Goal: Information Seeking & Learning: Learn about a topic

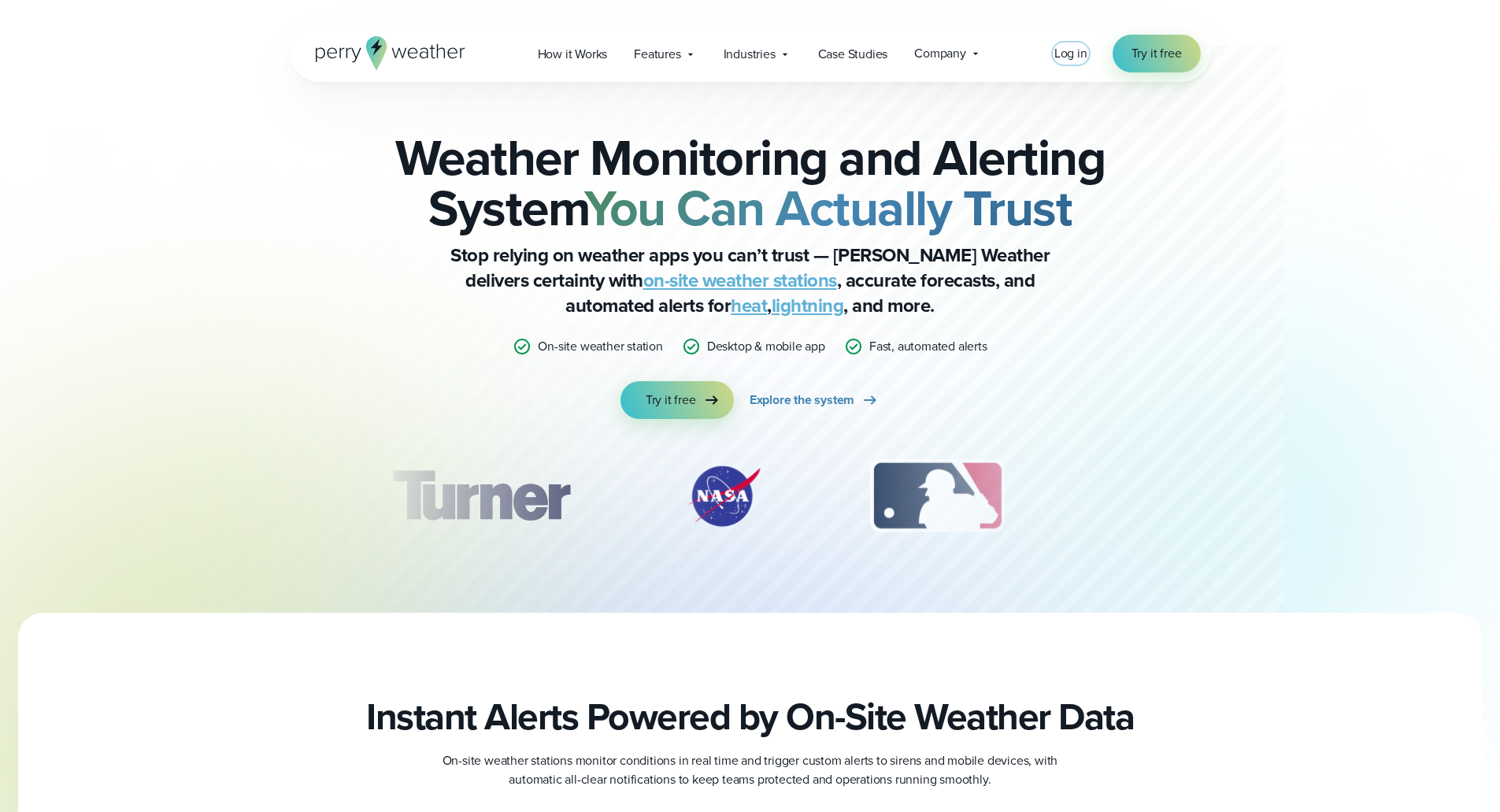
click at [1077, 61] on span "Log in" at bounding box center [1071, 53] width 33 height 19
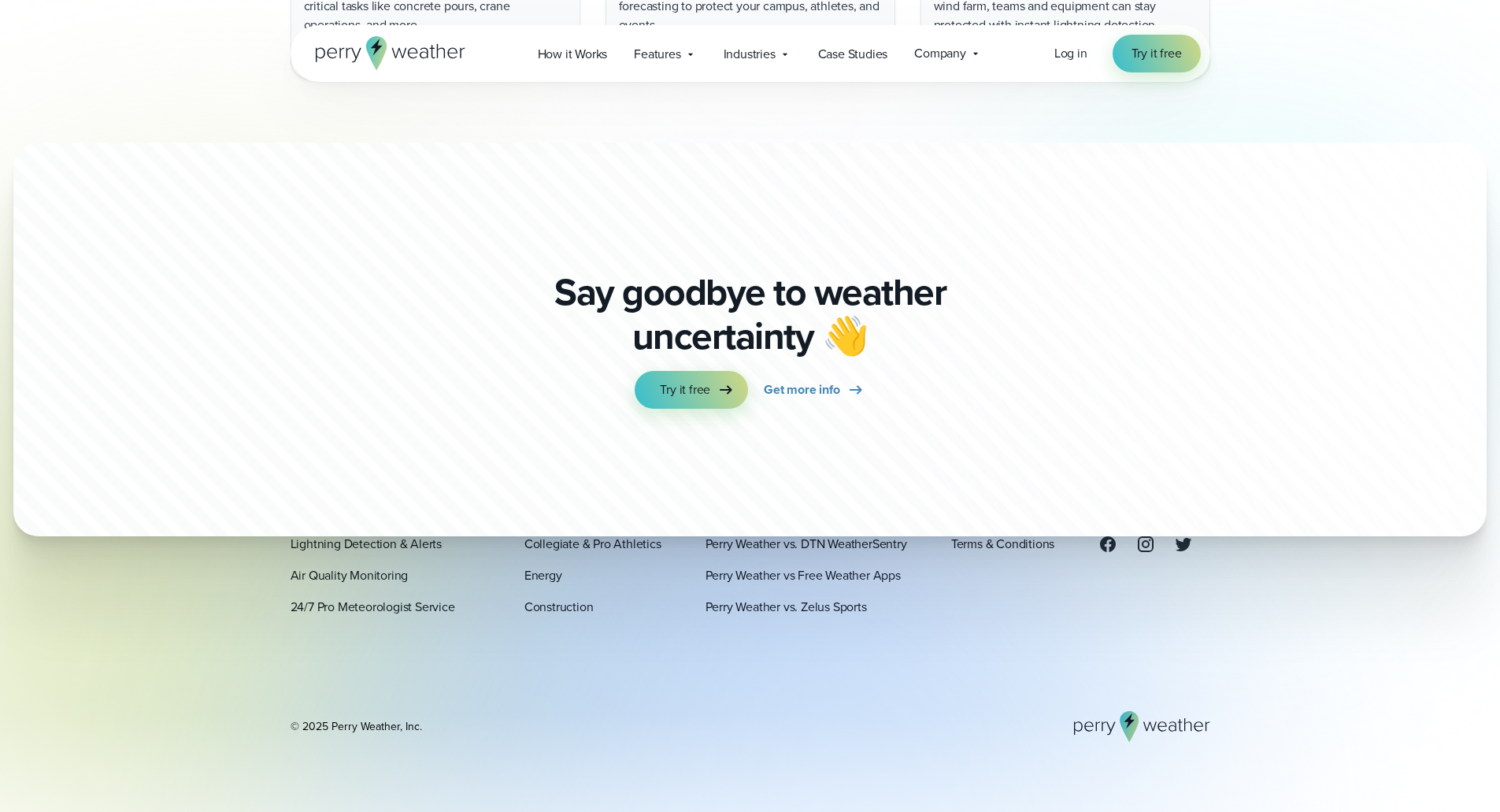
scroll to position [5501, 0]
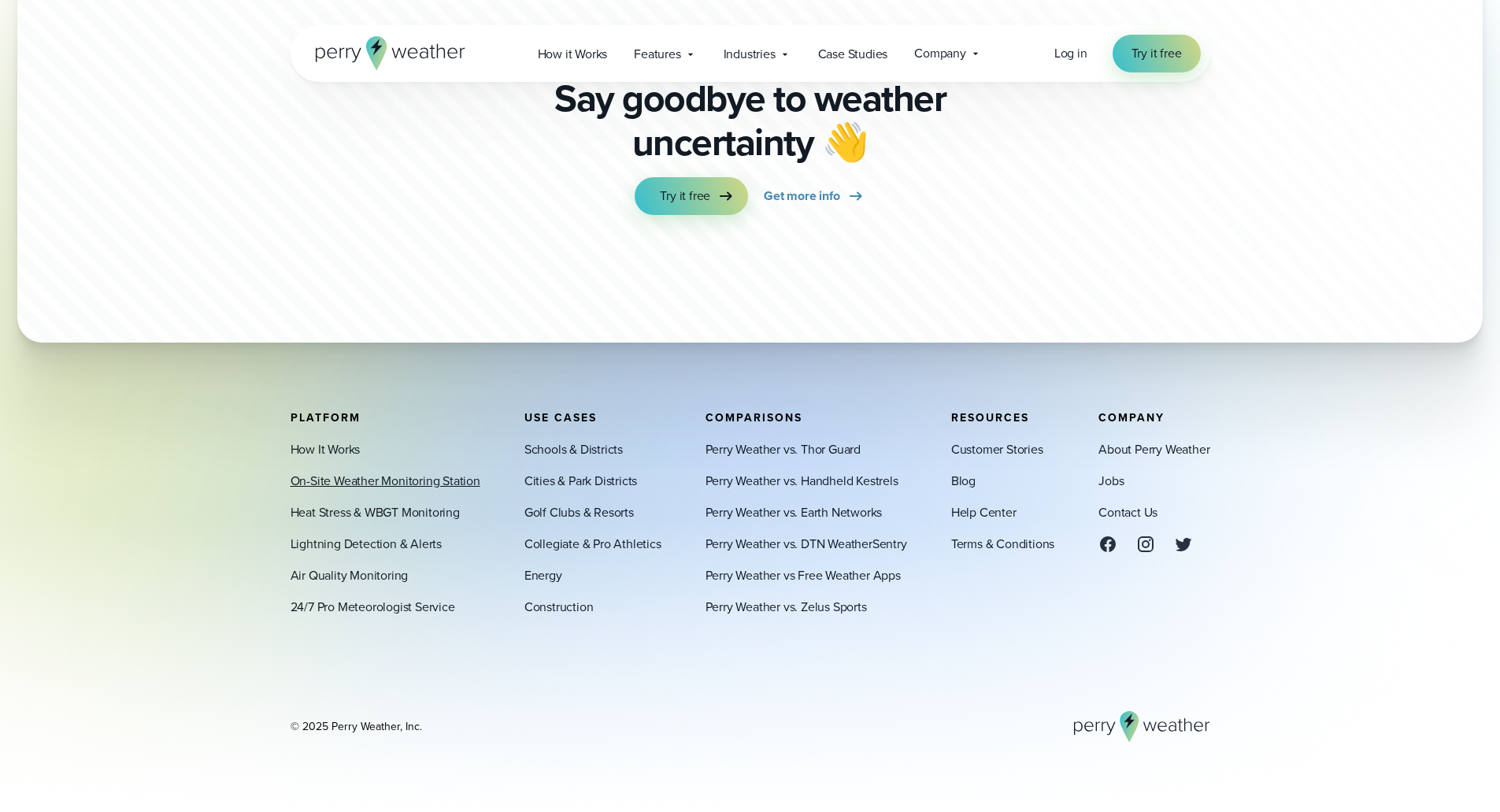
click at [429, 474] on link "On-Site Weather Monitoring Station" at bounding box center [386, 480] width 189 height 19
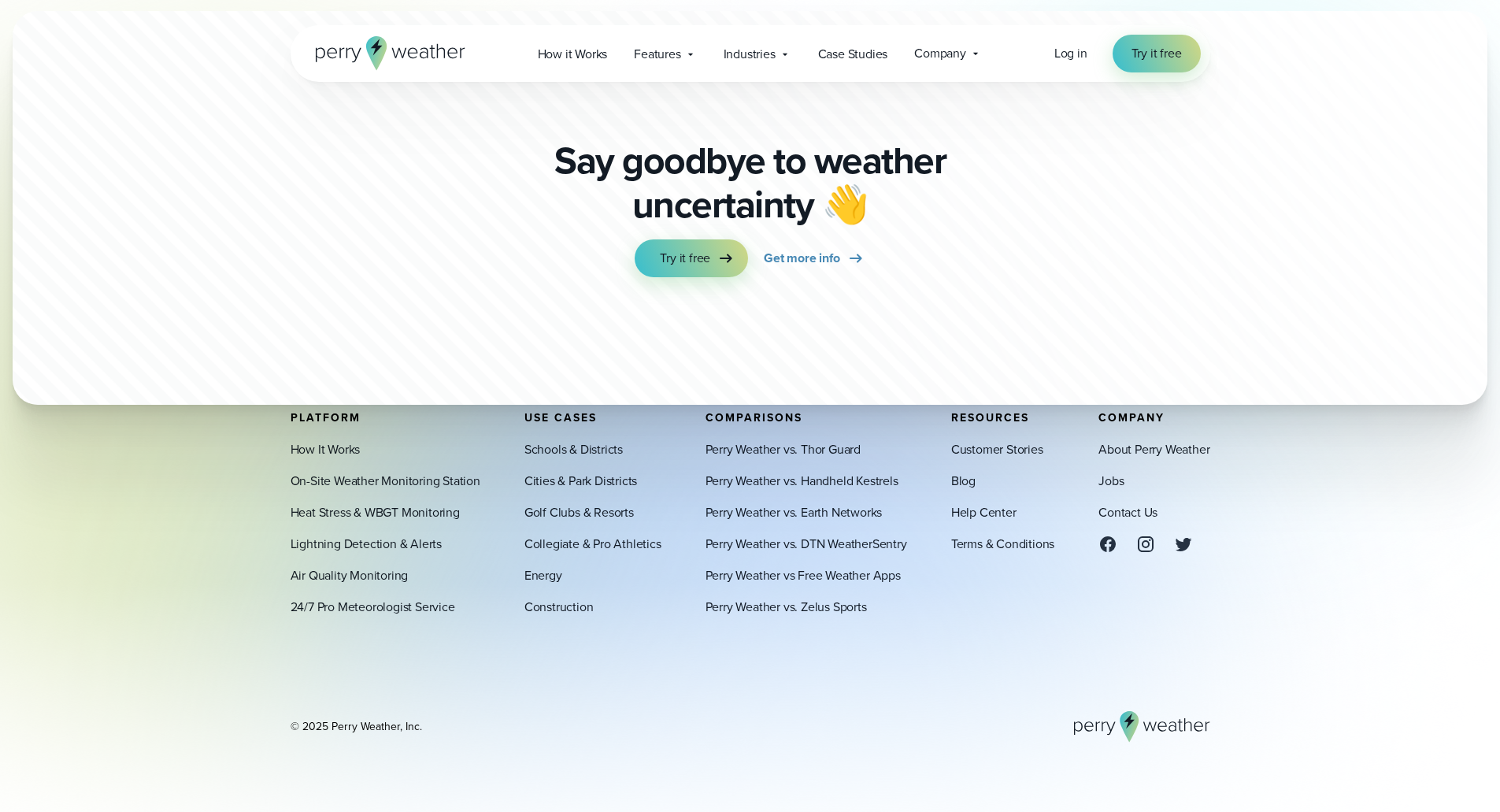
scroll to position [4723, 0]
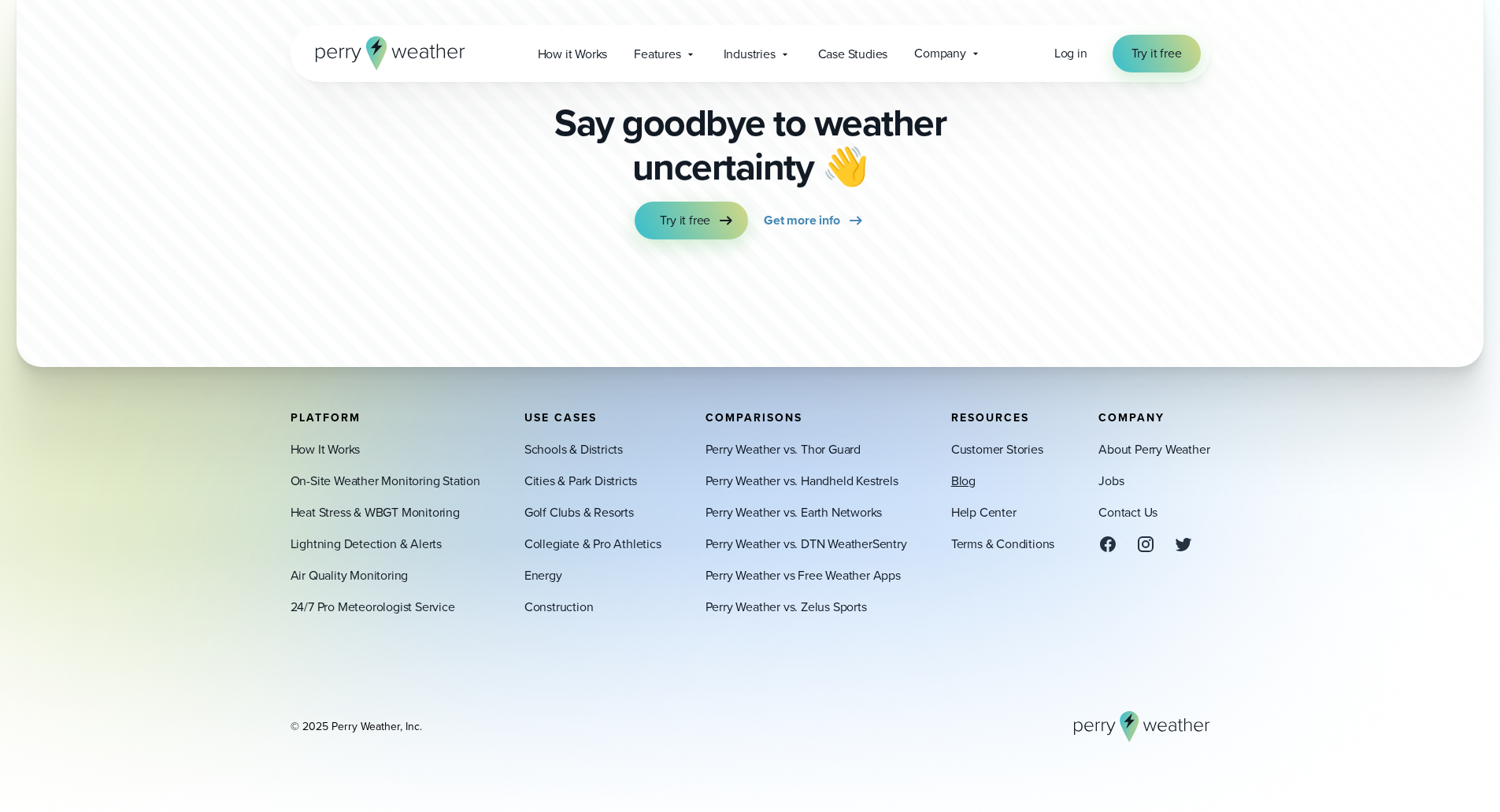
click at [958, 480] on link "Blog" at bounding box center [963, 480] width 24 height 19
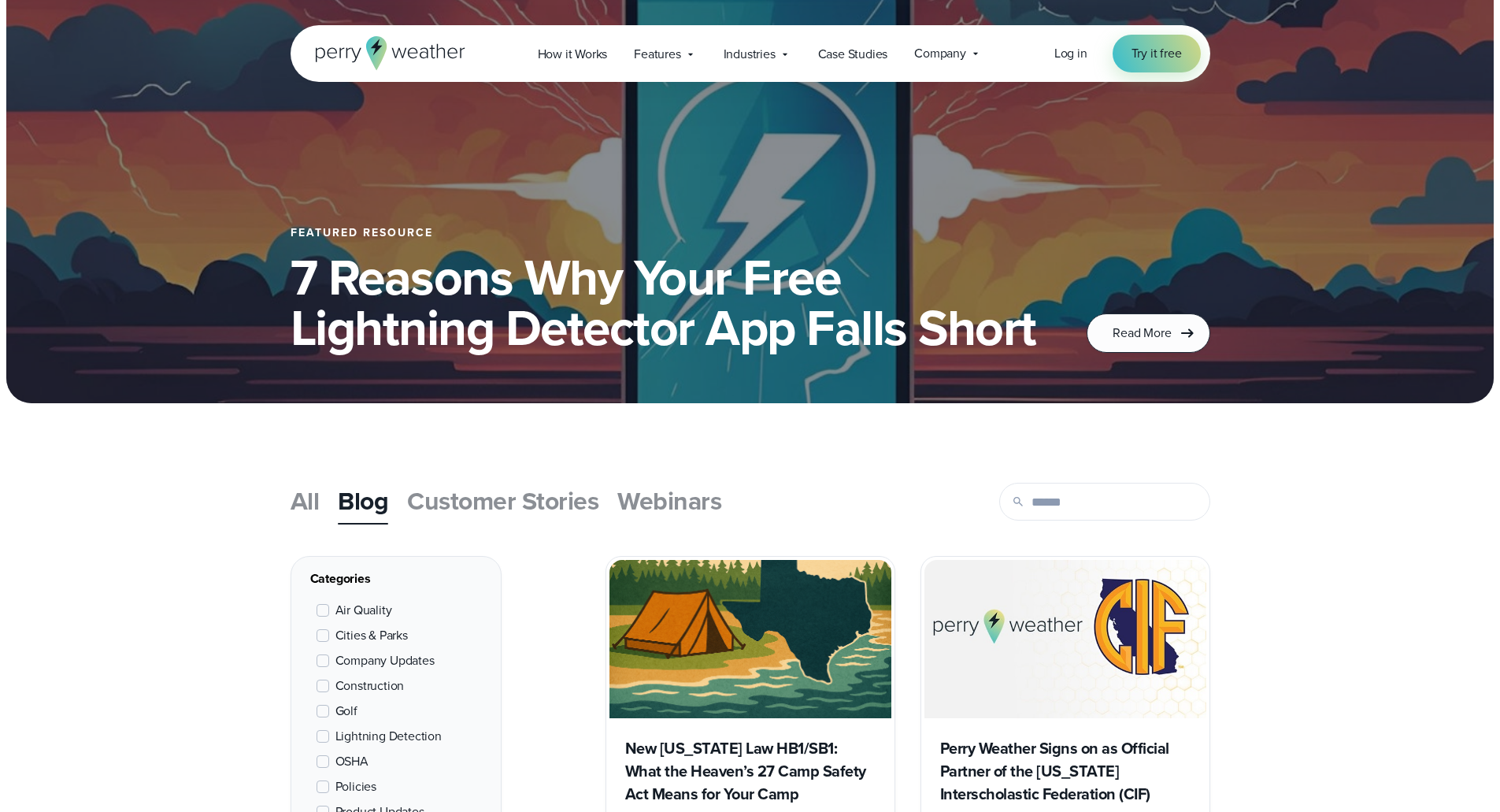
scroll to position [315, 0]
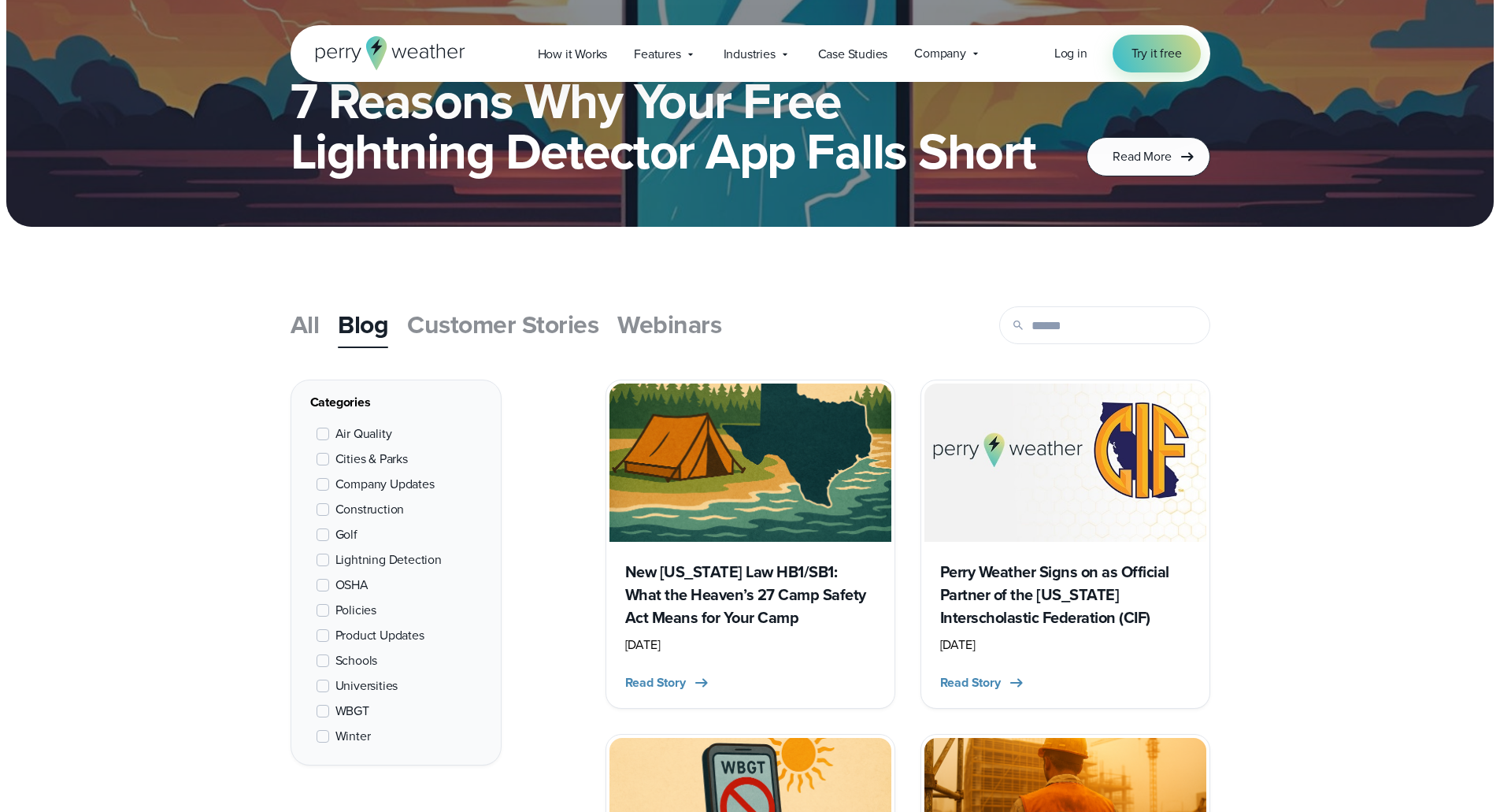
click at [332, 710] on label "WBGT" at bounding box center [343, 710] width 53 height 19
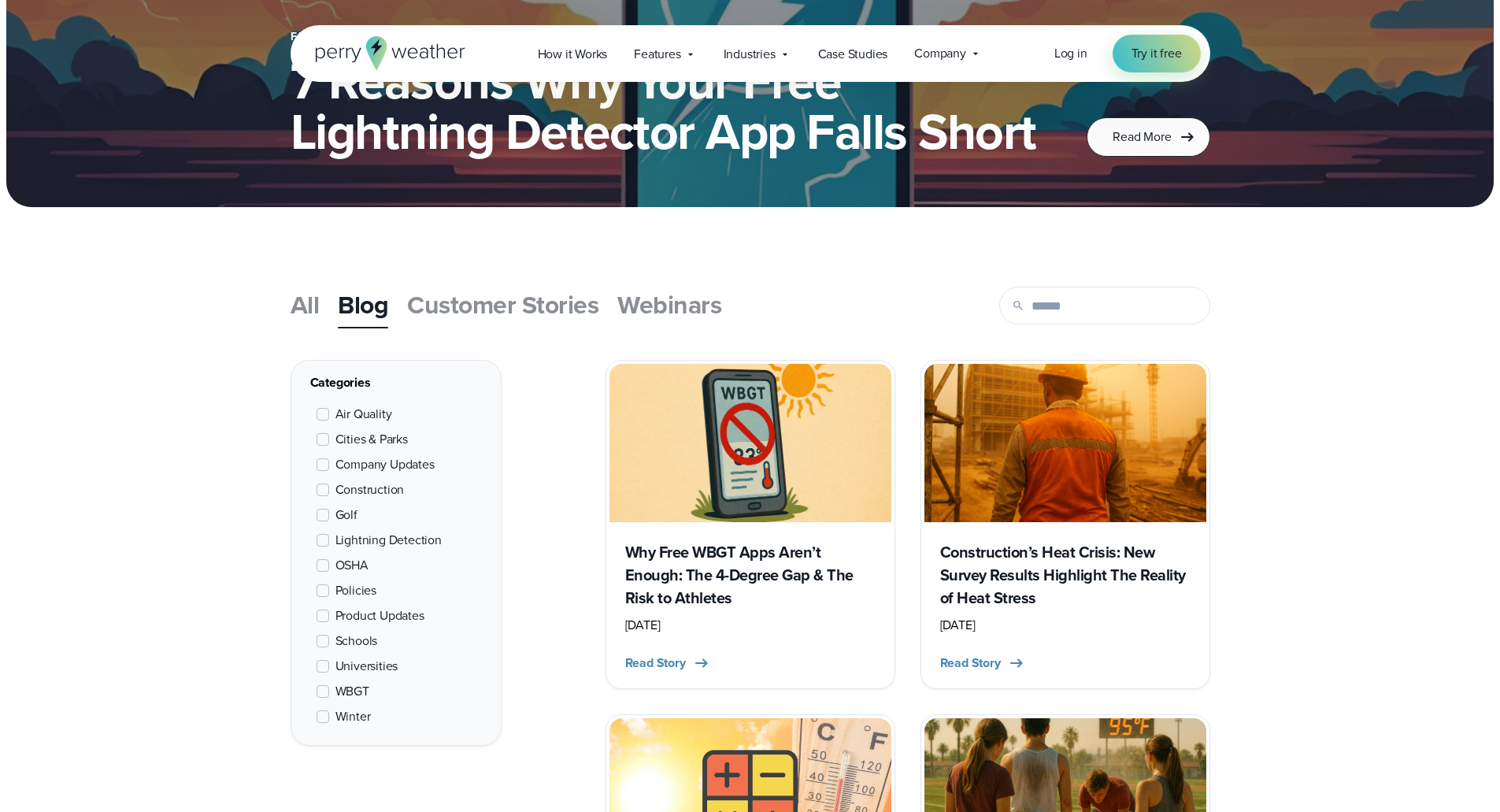
scroll to position [189, 0]
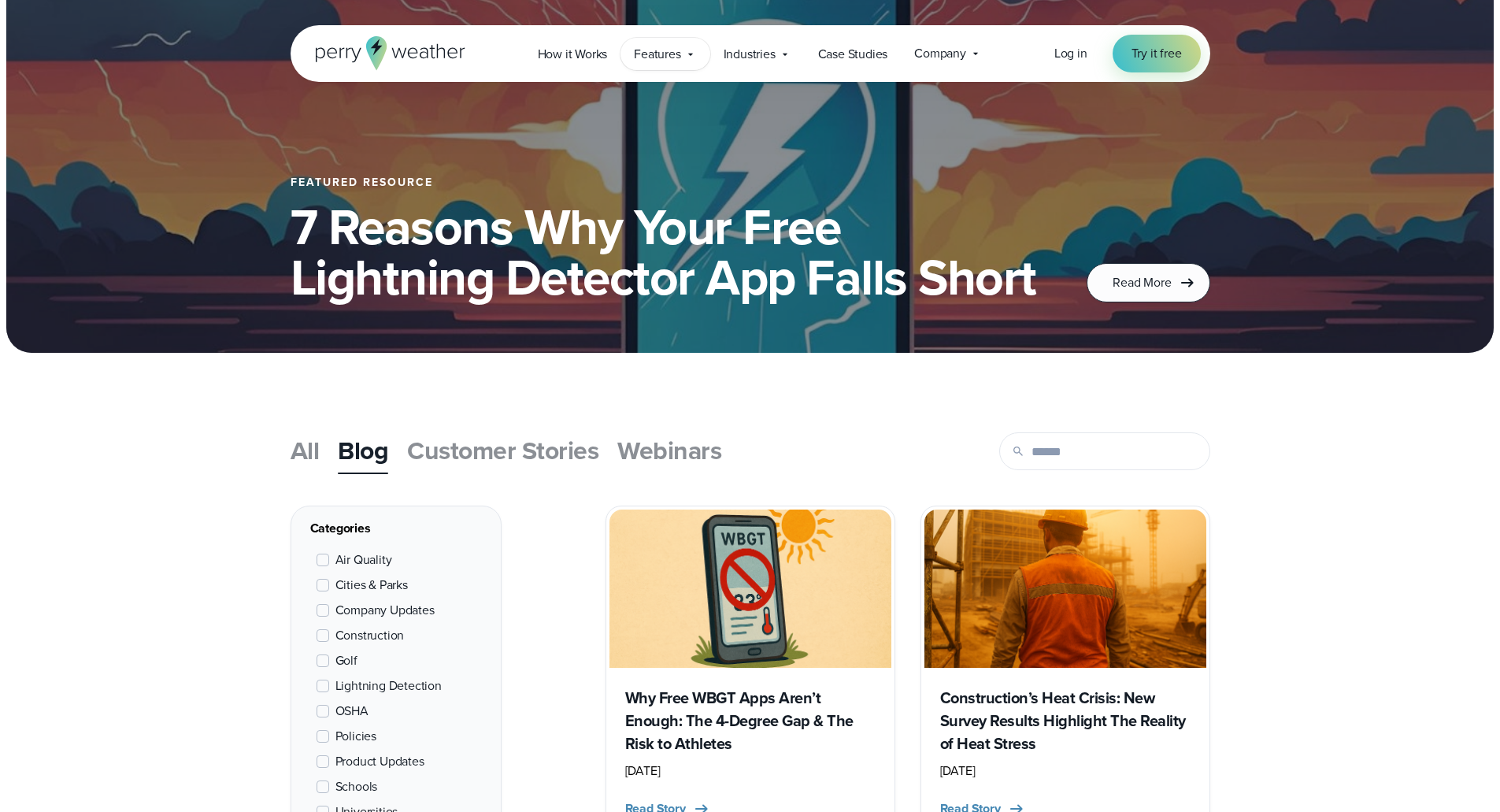
click at [672, 55] on span "Features" at bounding box center [657, 54] width 47 height 19
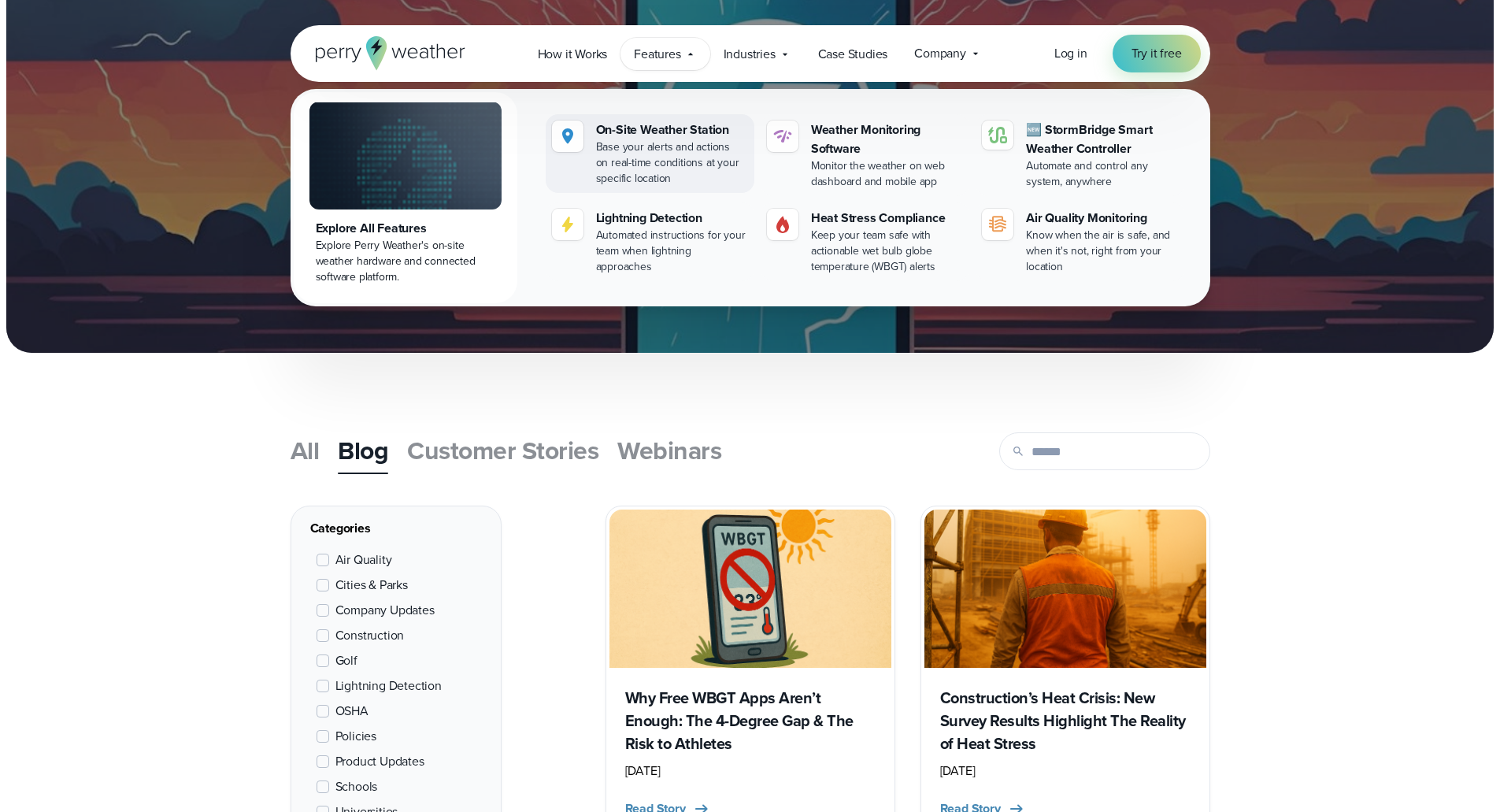
click at [641, 174] on div "Base your alerts and actions on real-time conditions at your specific location" at bounding box center [673, 163] width 152 height 47
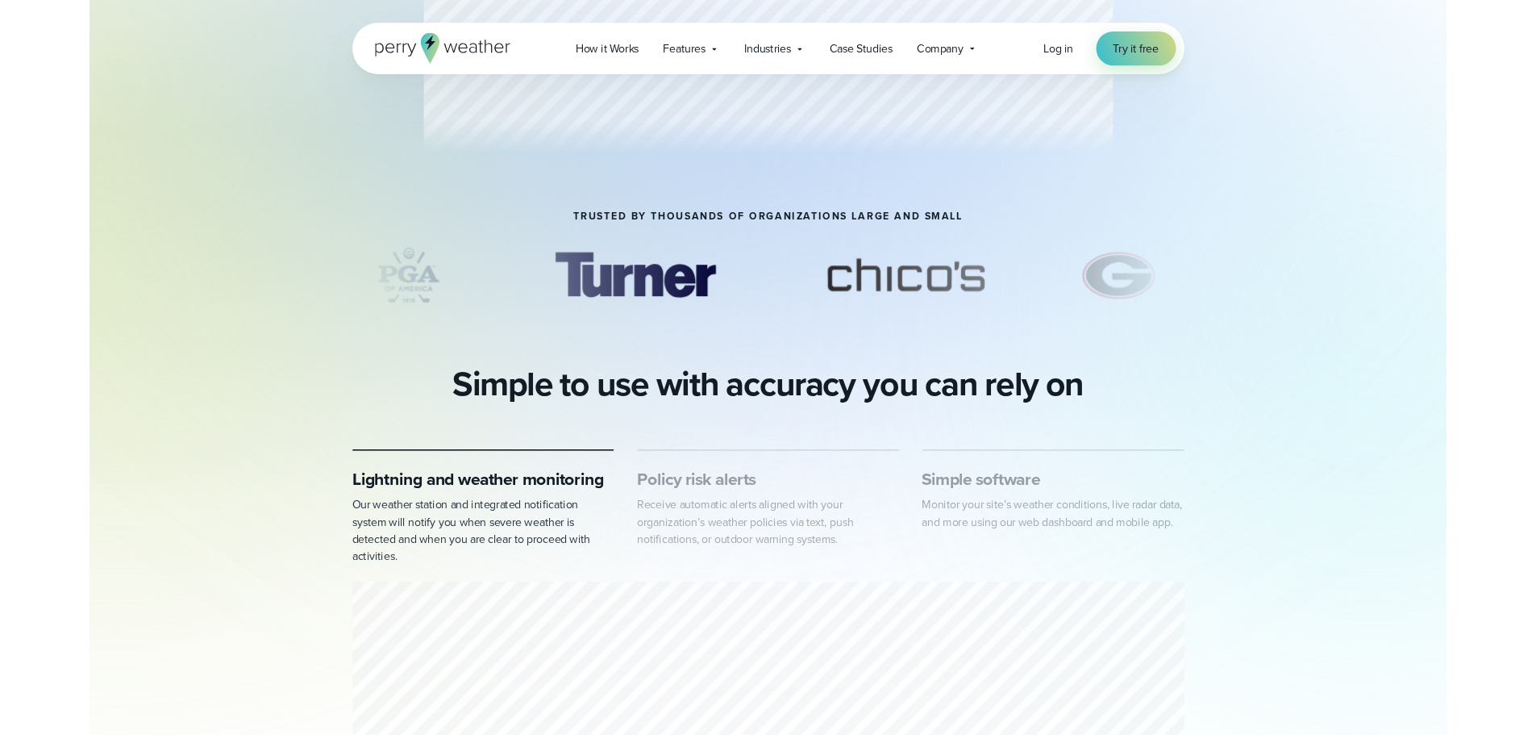
scroll to position [484, 0]
